Goal: Navigation & Orientation: Find specific page/section

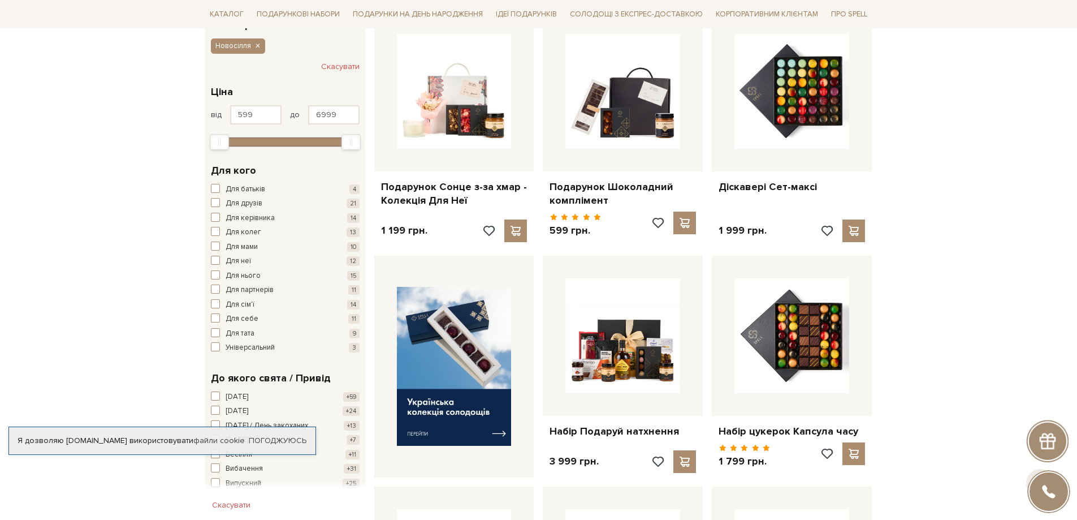
scroll to position [226, 0]
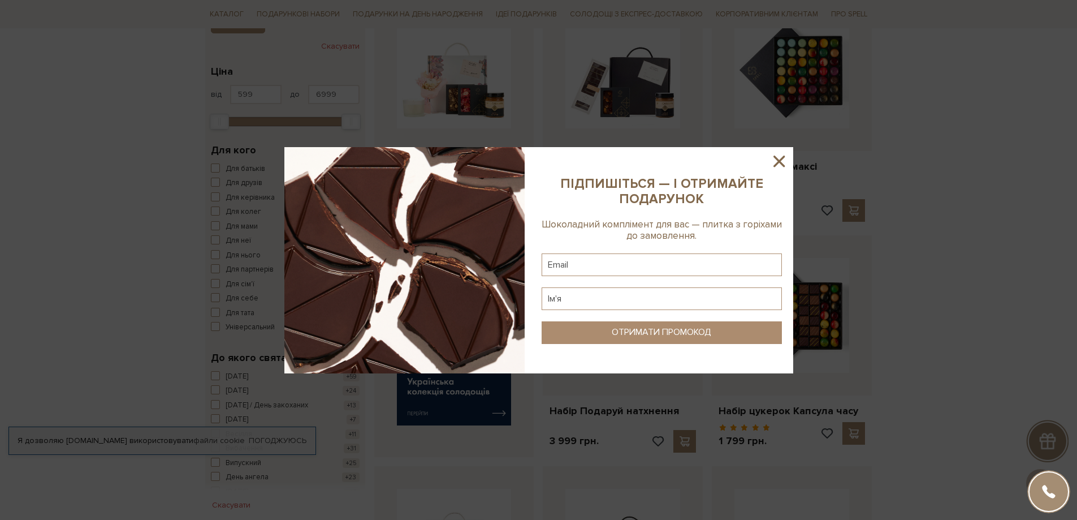
drag, startPoint x: 782, startPoint y: 163, endPoint x: 803, endPoint y: 169, distance: 21.7
click at [782, 163] on icon at bounding box center [779, 161] width 11 height 11
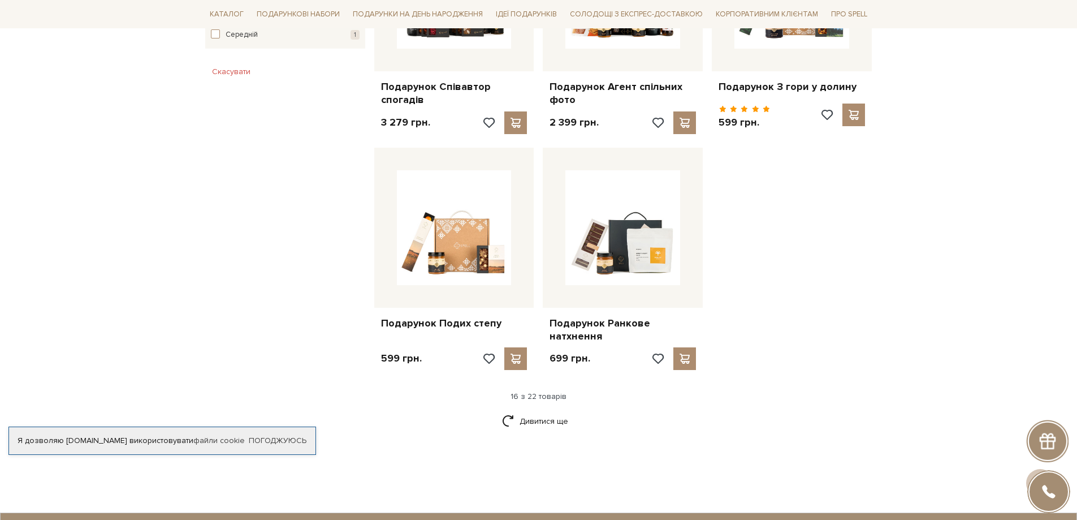
scroll to position [1357, 0]
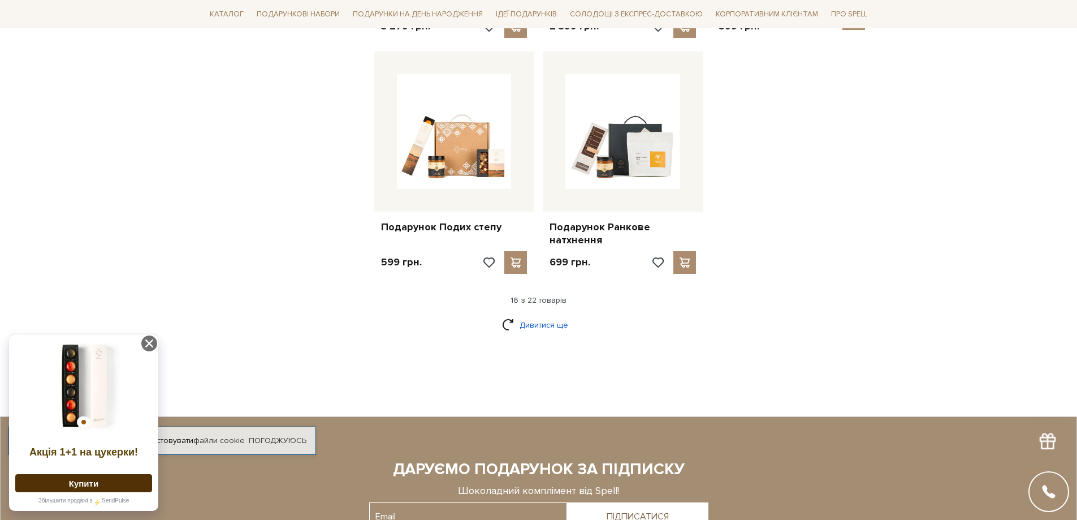
click at [544, 318] on link "Дивитися ще" at bounding box center [539, 325] width 74 height 20
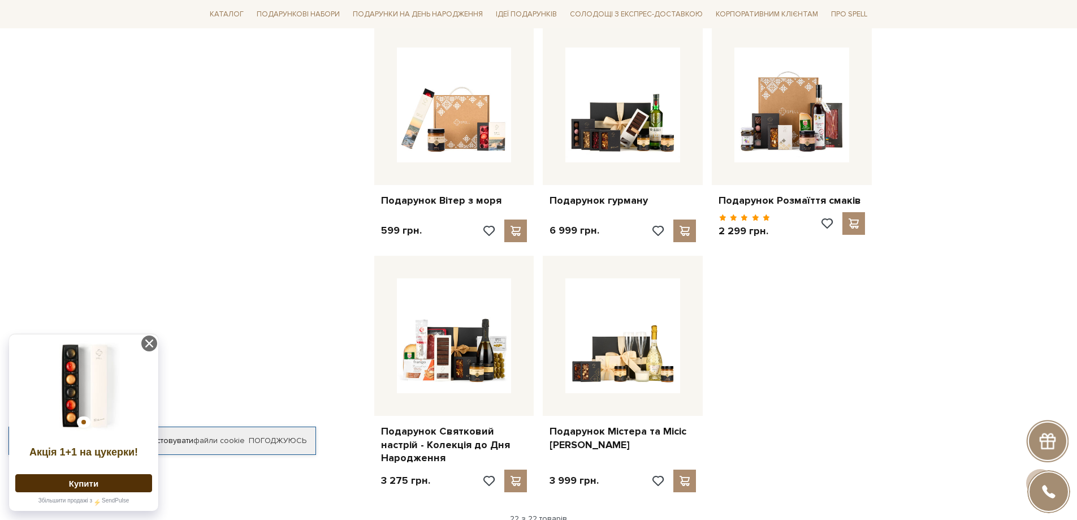
scroll to position [1584, 0]
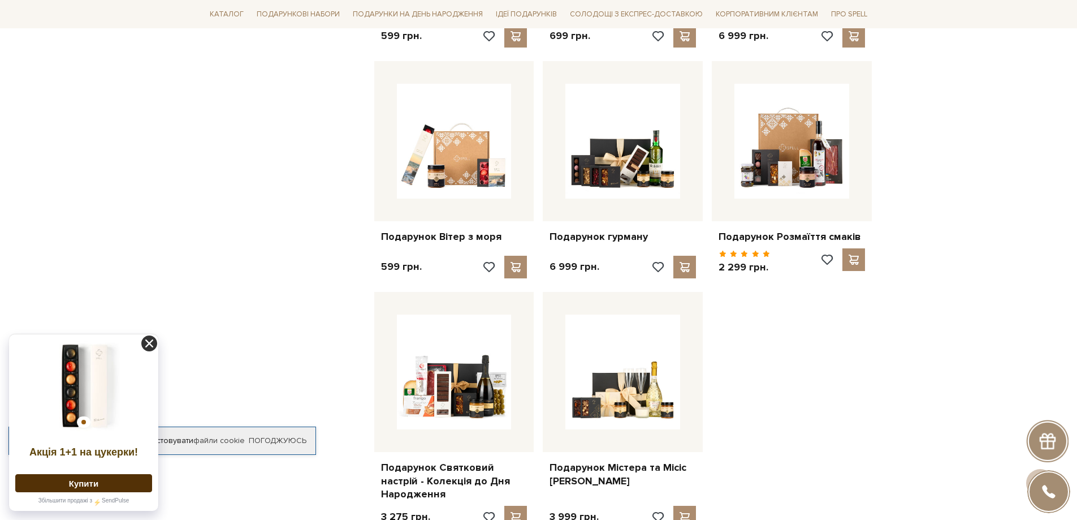
click at [148, 335] on icon at bounding box center [149, 343] width 16 height 16
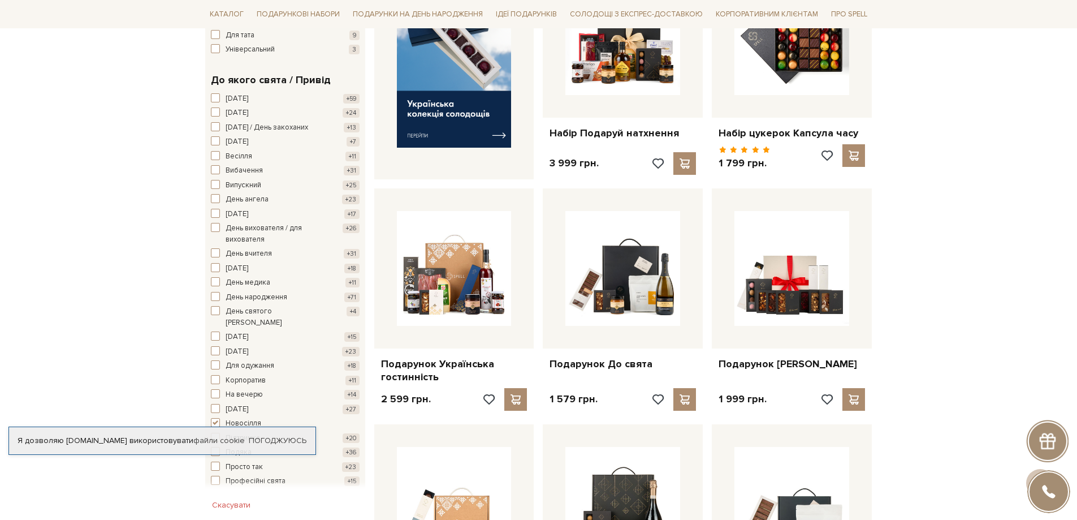
scroll to position [396, 0]
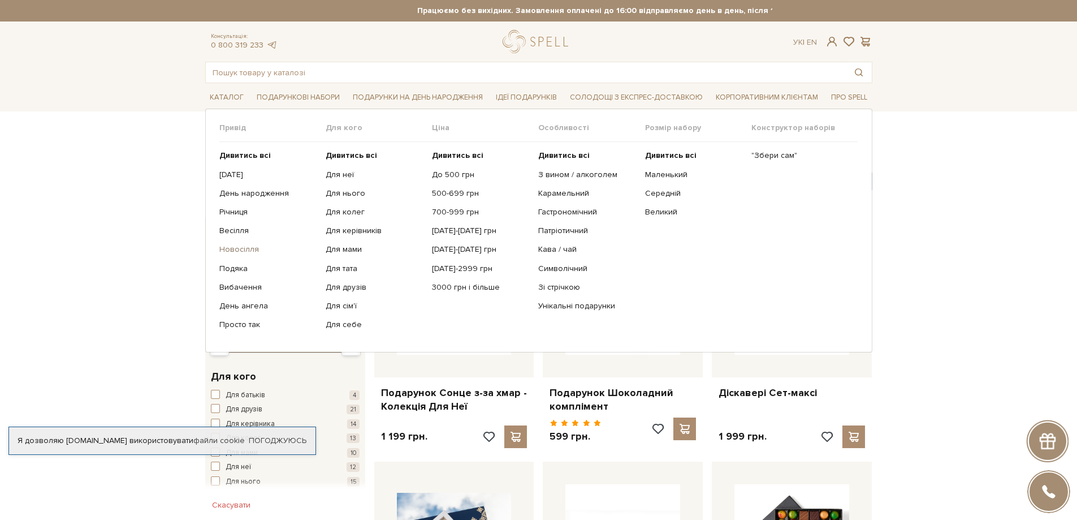
click at [245, 249] on link "Новосілля" at bounding box center [268, 249] width 98 height 10
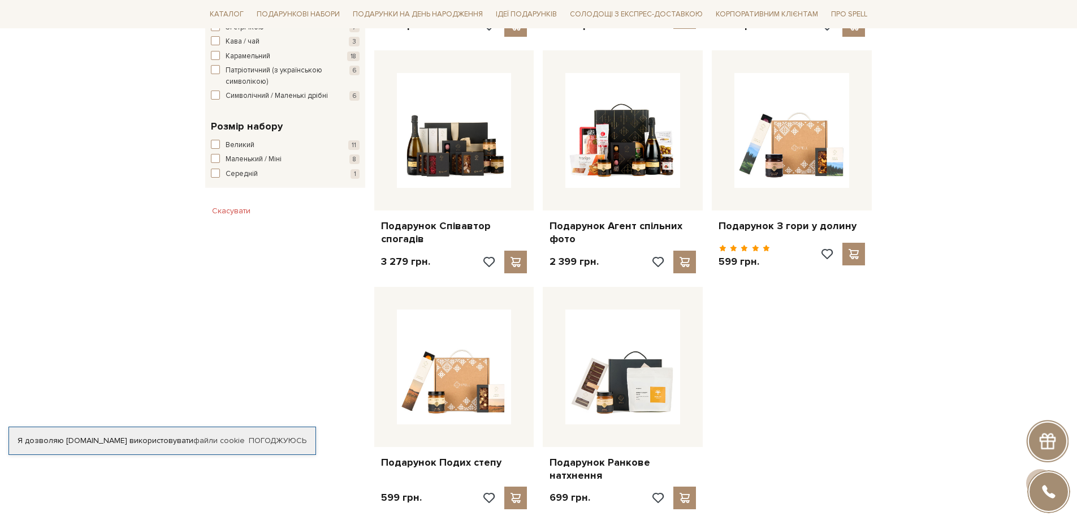
scroll to position [1188, 0]
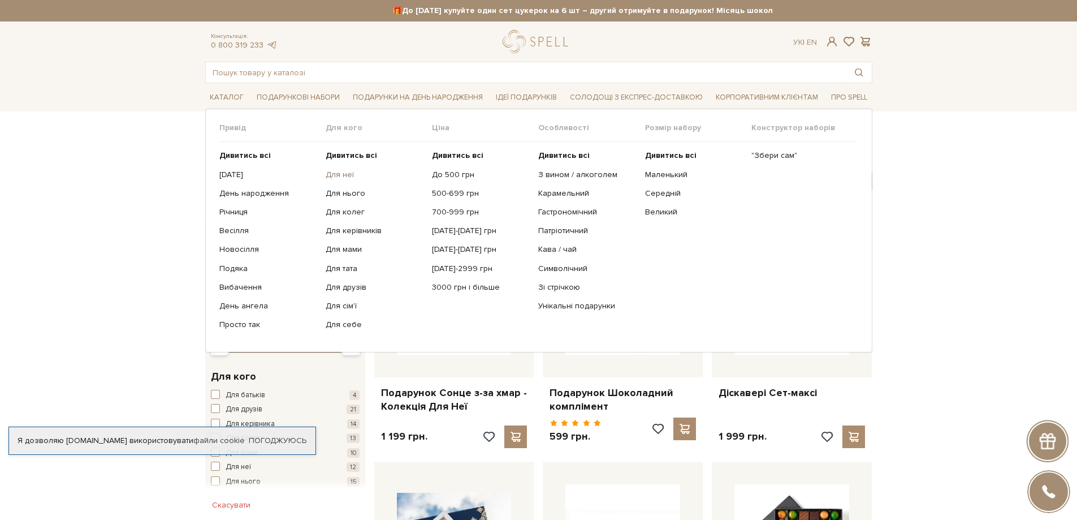
click at [350, 172] on link "Для неї" at bounding box center [375, 175] width 98 height 10
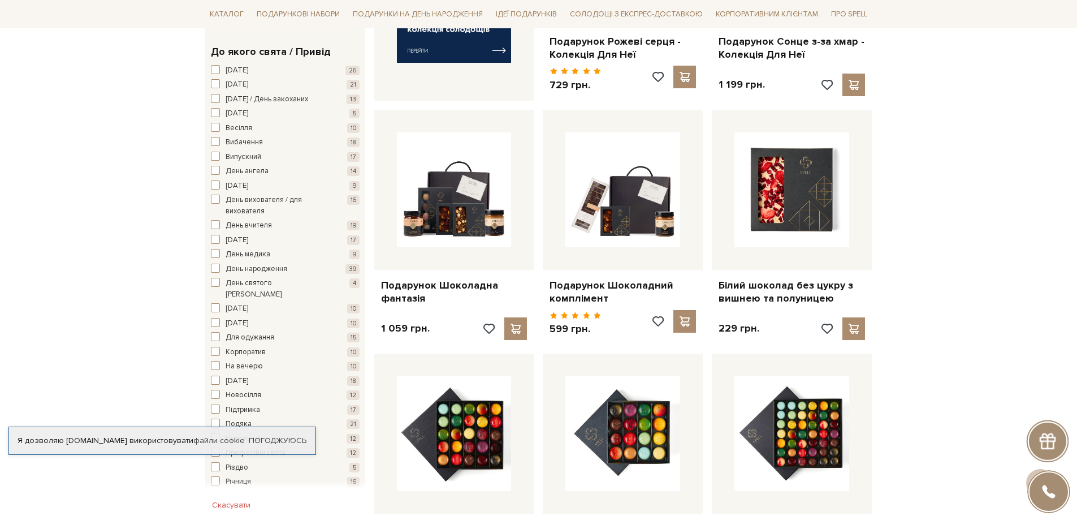
scroll to position [622, 0]
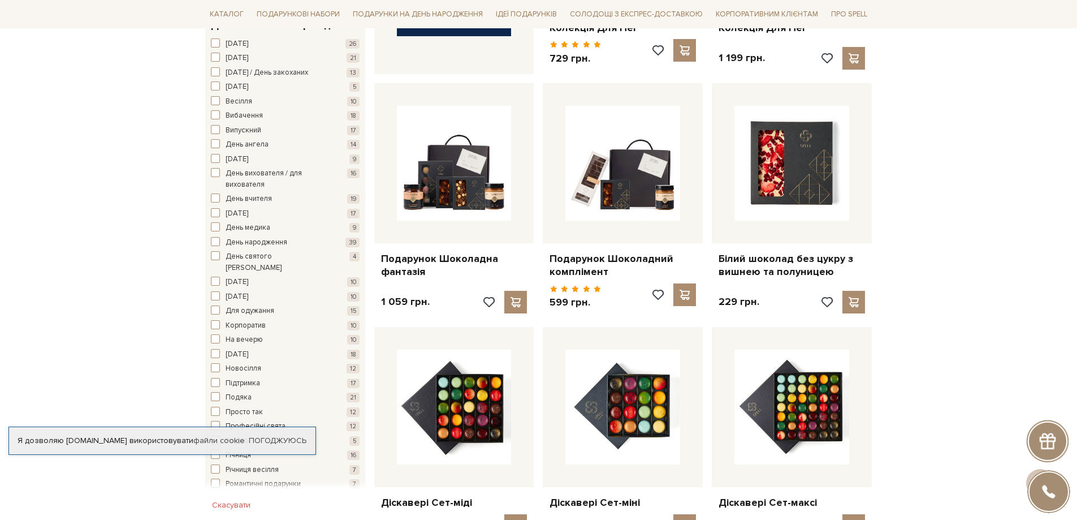
click at [144, 435] on div "Я дозволяю spellchocolate.com використовувати файли cookie" at bounding box center [162, 440] width 307 height 10
click at [242, 363] on span "Новосілля" at bounding box center [244, 368] width 36 height 11
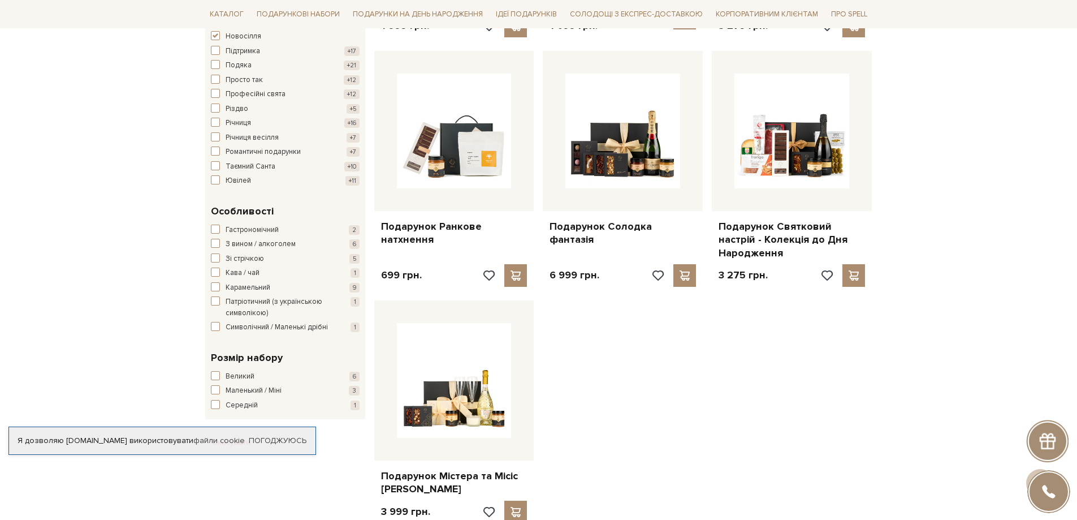
scroll to position [905, 0]
